Goal: Transaction & Acquisition: Obtain resource

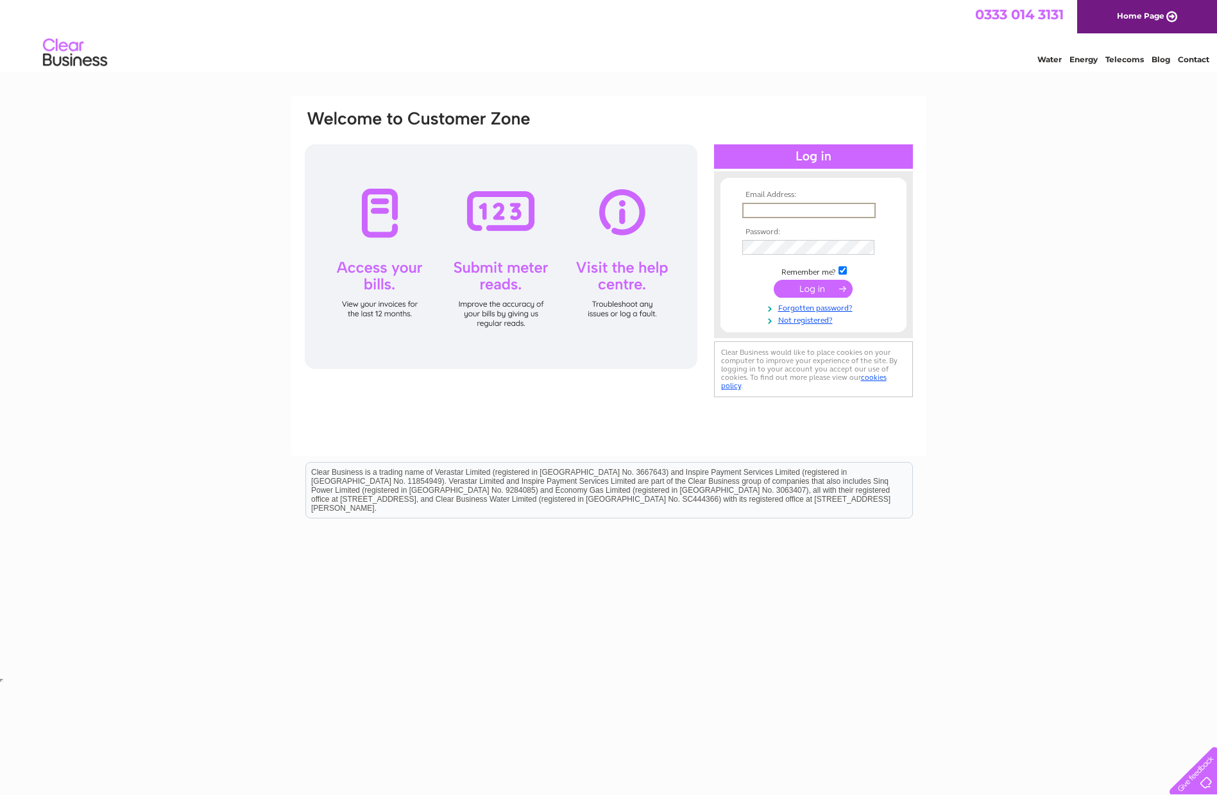
type input "jimcampbell.jmc@gmail.com"
click at [800, 279] on input "submit" at bounding box center [813, 287] width 79 height 18
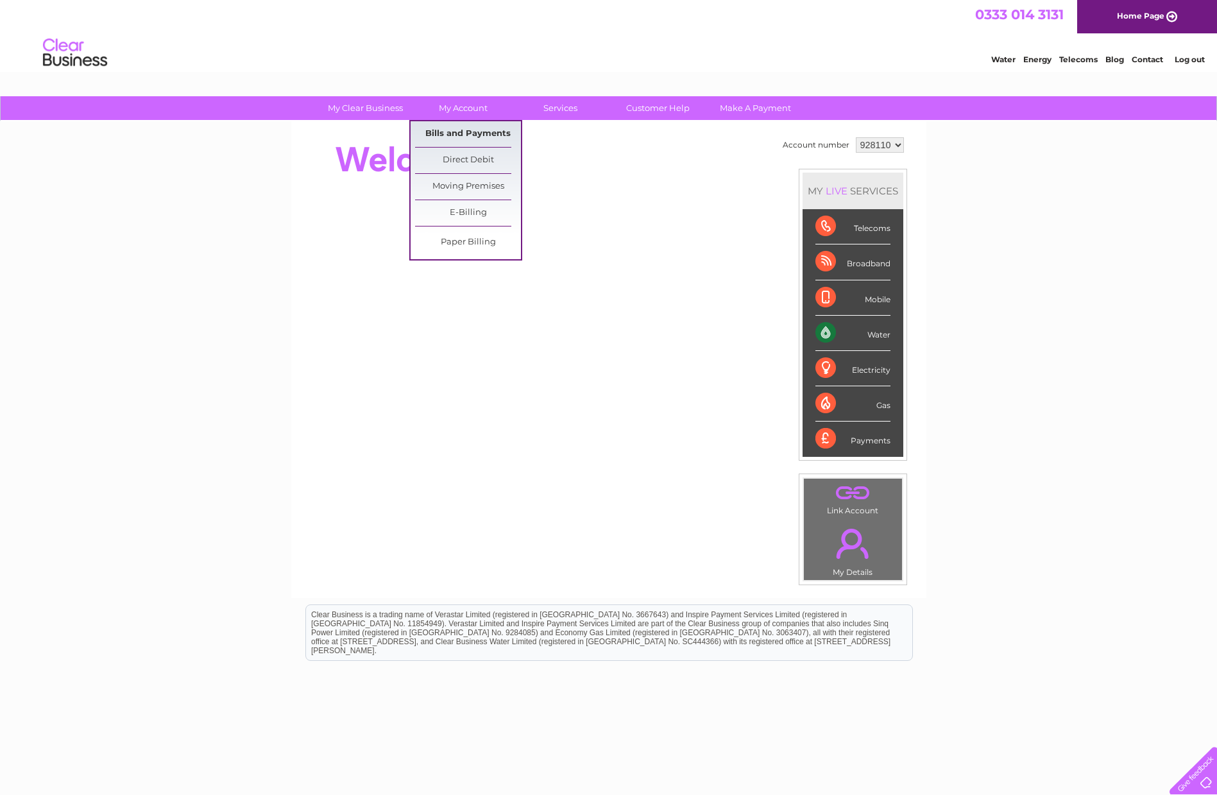
click at [479, 133] on link "Bills and Payments" at bounding box center [468, 134] width 106 height 26
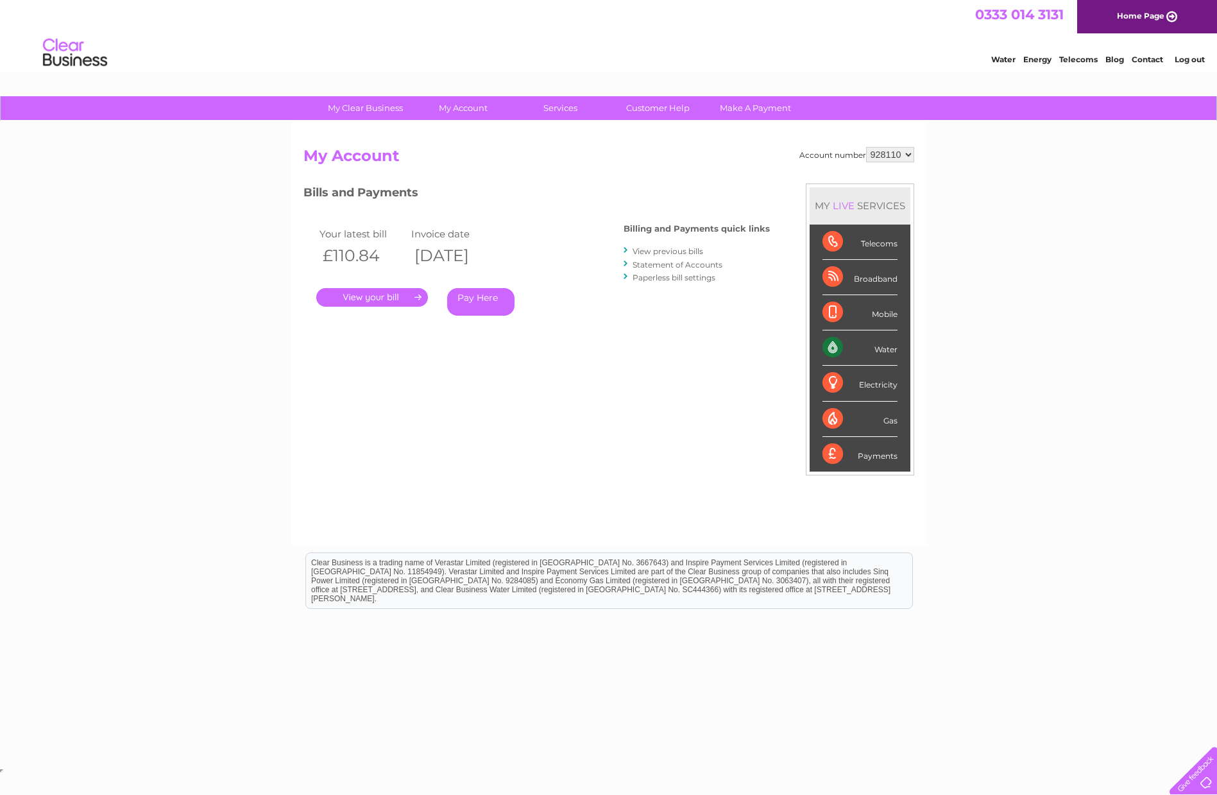
click at [365, 298] on link "." at bounding box center [372, 297] width 112 height 19
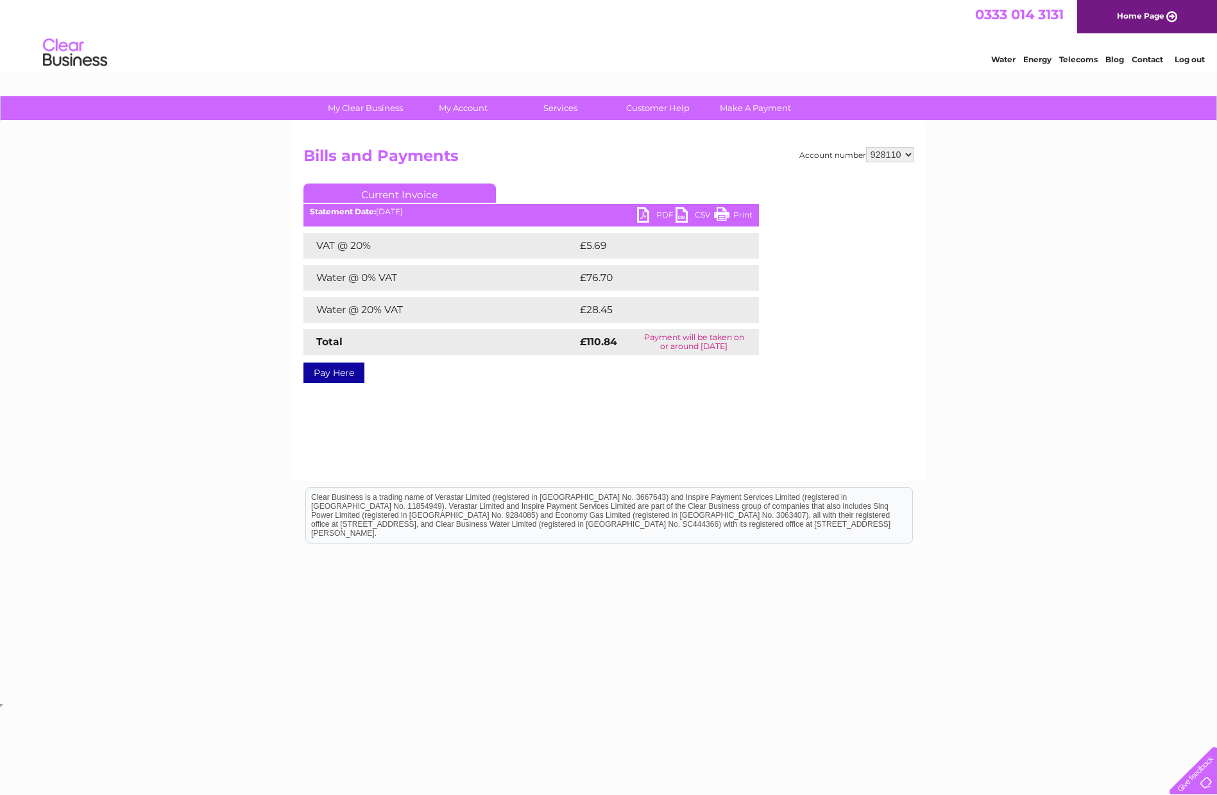
click at [656, 222] on link "PDF" at bounding box center [656, 216] width 38 height 19
click at [1188, 61] on link "Log out" at bounding box center [1190, 60] width 30 height 10
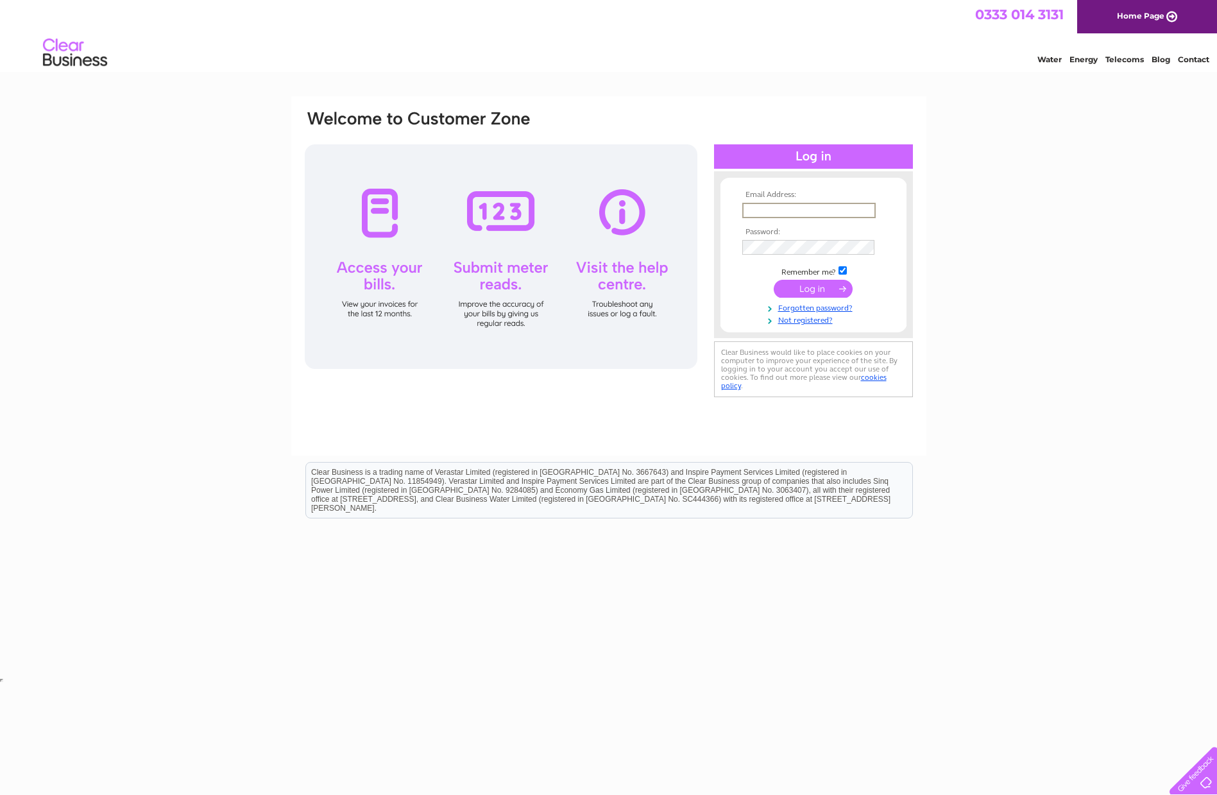
type input "james.mckeever@me.com"
click at [841, 291] on input "submit" at bounding box center [813, 289] width 79 height 18
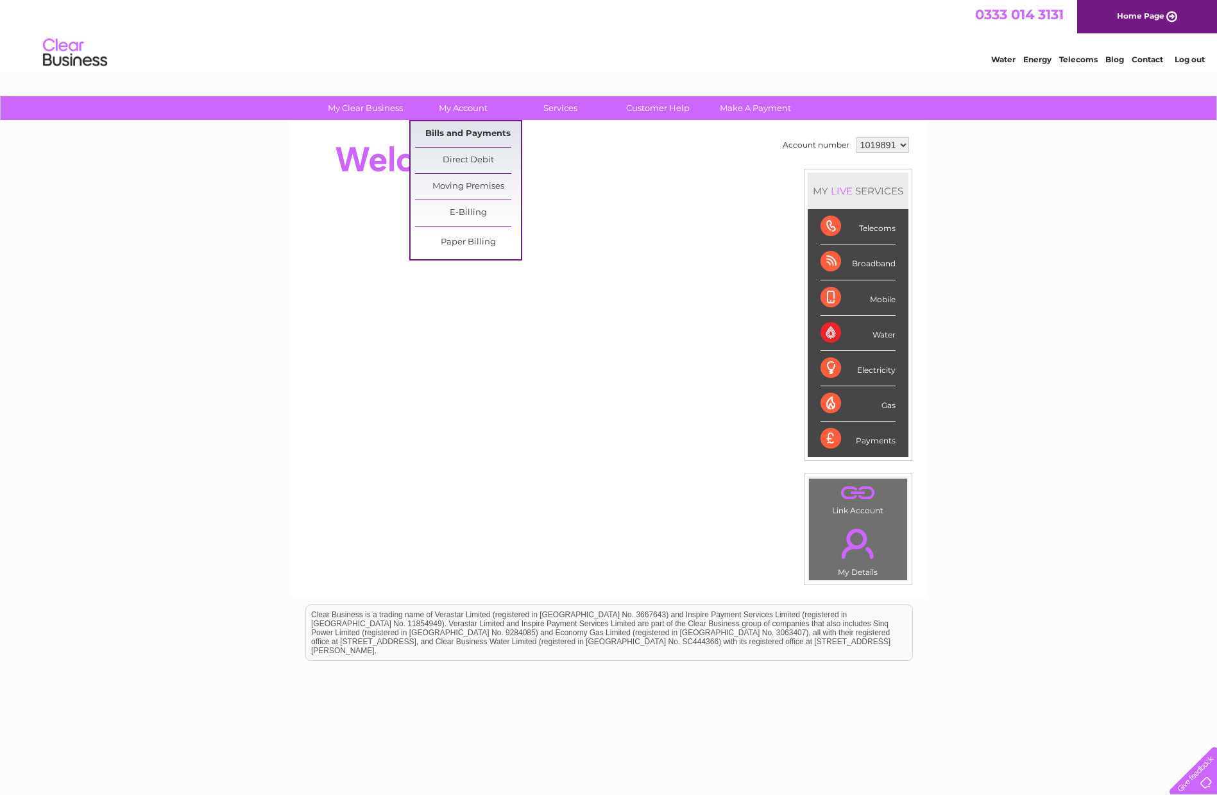
click at [455, 132] on link "Bills and Payments" at bounding box center [468, 134] width 106 height 26
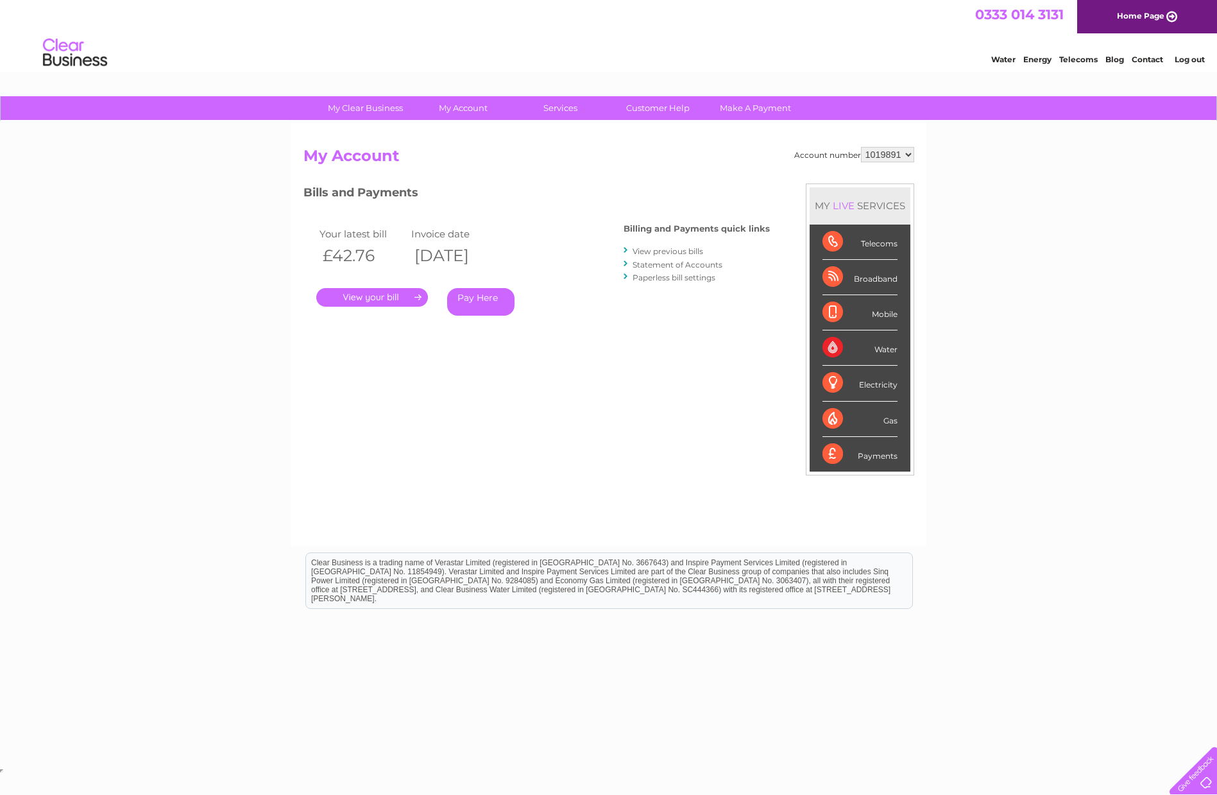
click at [390, 302] on link "." at bounding box center [372, 297] width 112 height 19
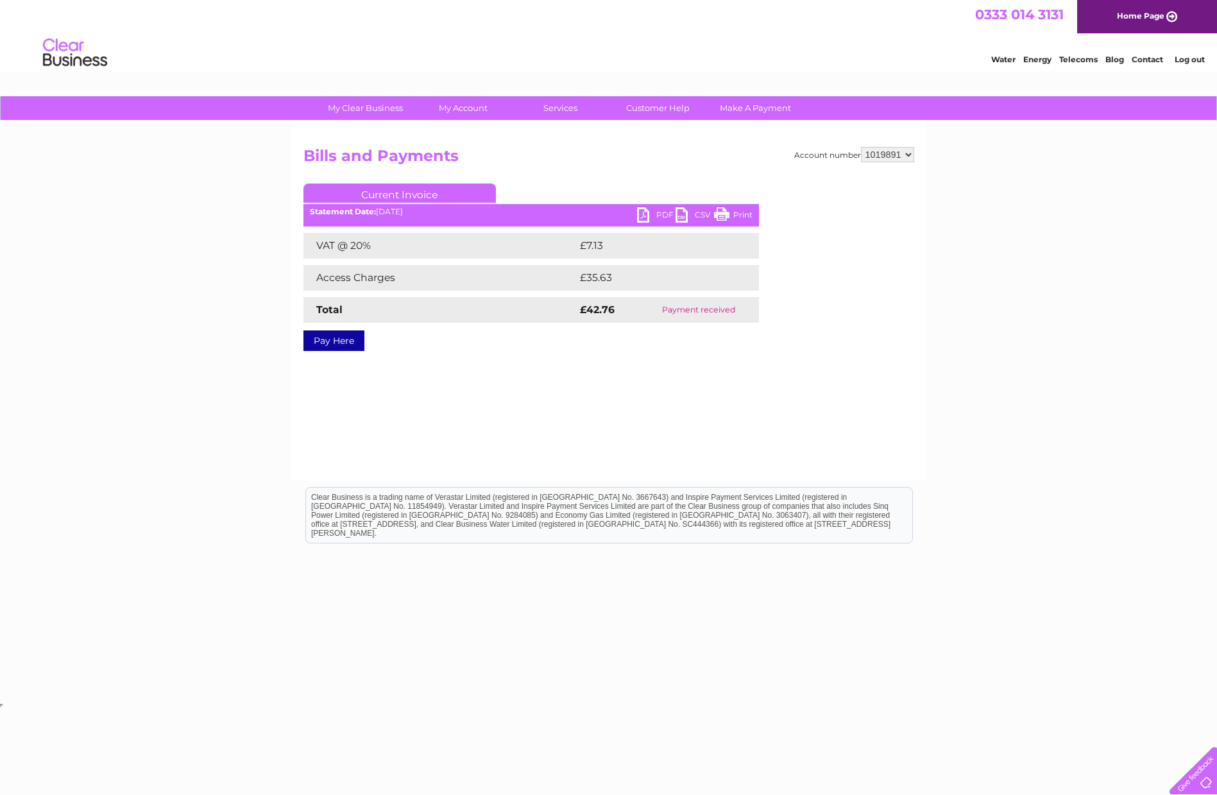
click at [654, 221] on link "PDF" at bounding box center [656, 216] width 38 height 19
